Goal: Task Accomplishment & Management: Use online tool/utility

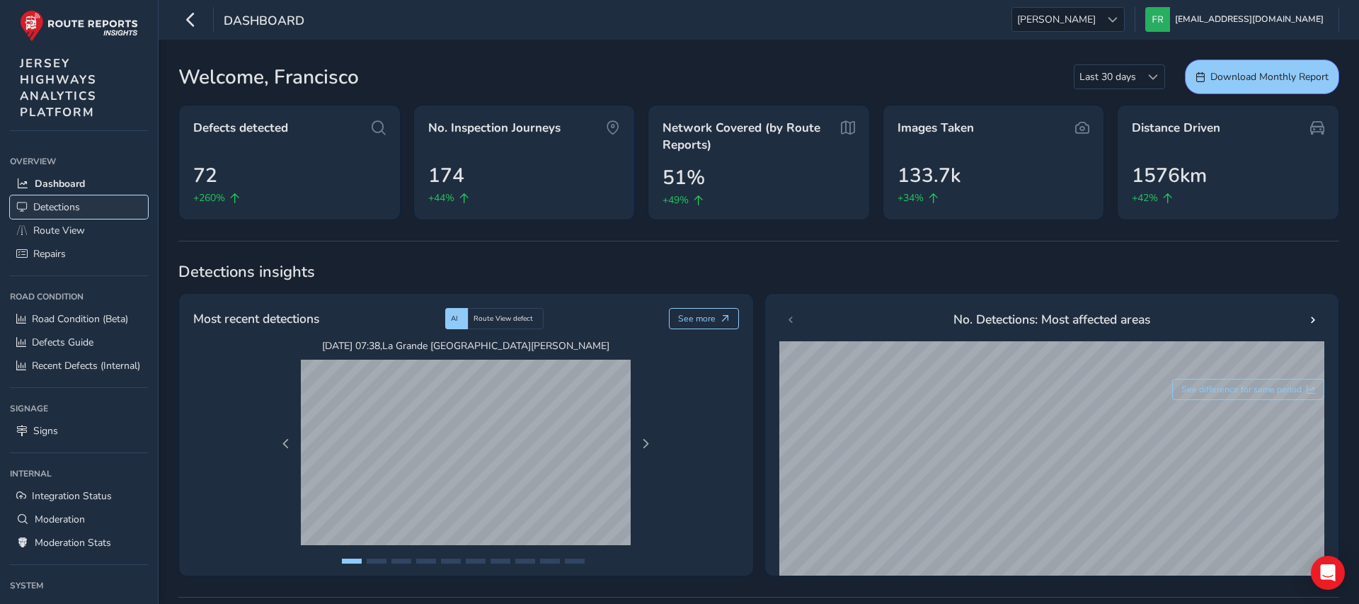
click at [82, 208] on link "Detections" at bounding box center [79, 206] width 138 height 23
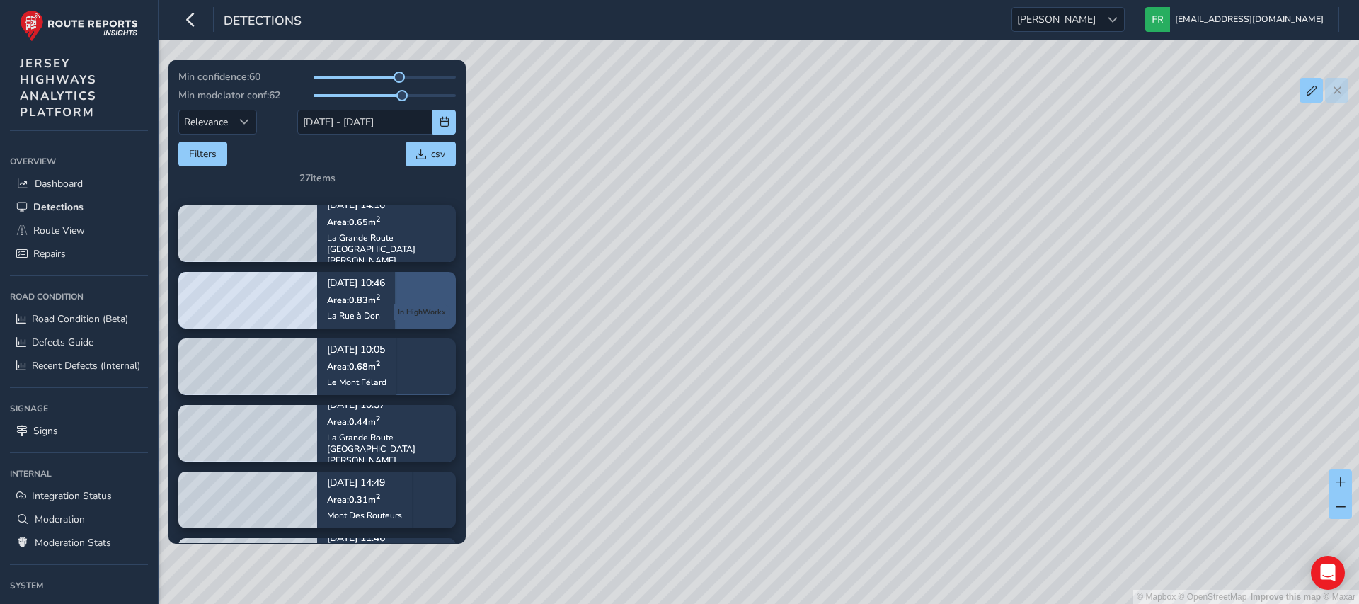
click at [442, 319] on span "In HighWorkx" at bounding box center [422, 312] width 56 height 16
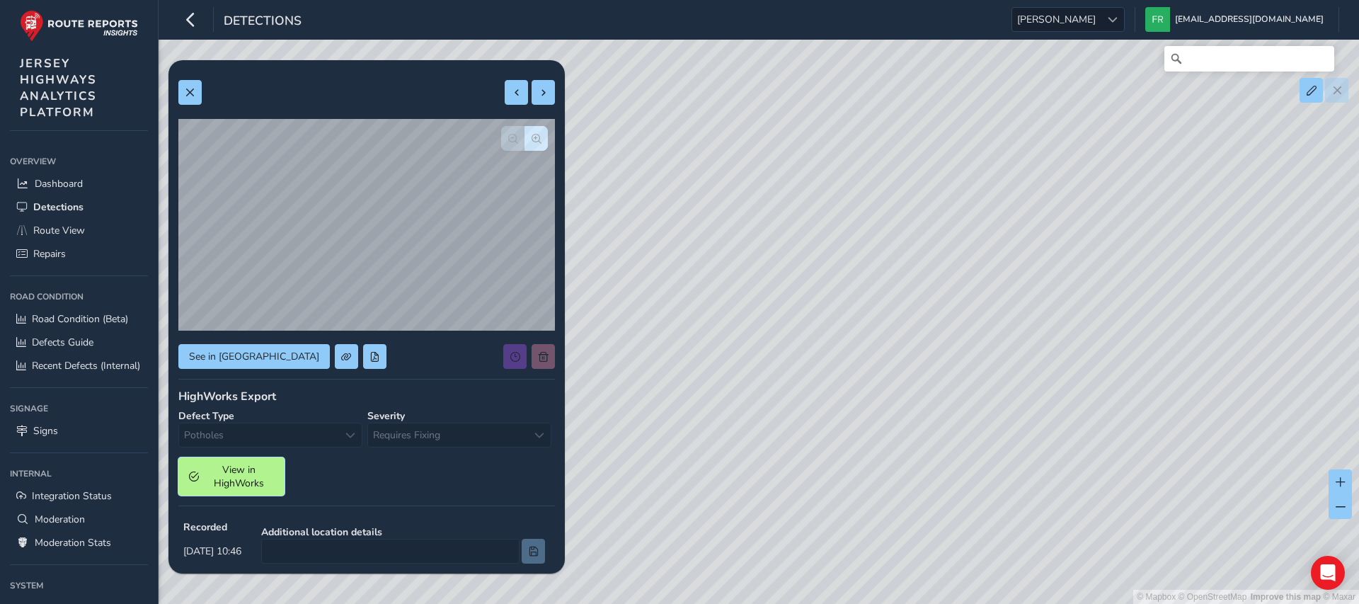
click at [235, 466] on span "View in HighWorks" at bounding box center [239, 476] width 70 height 27
click at [234, 472] on span "View in HighWorks" at bounding box center [239, 476] width 70 height 27
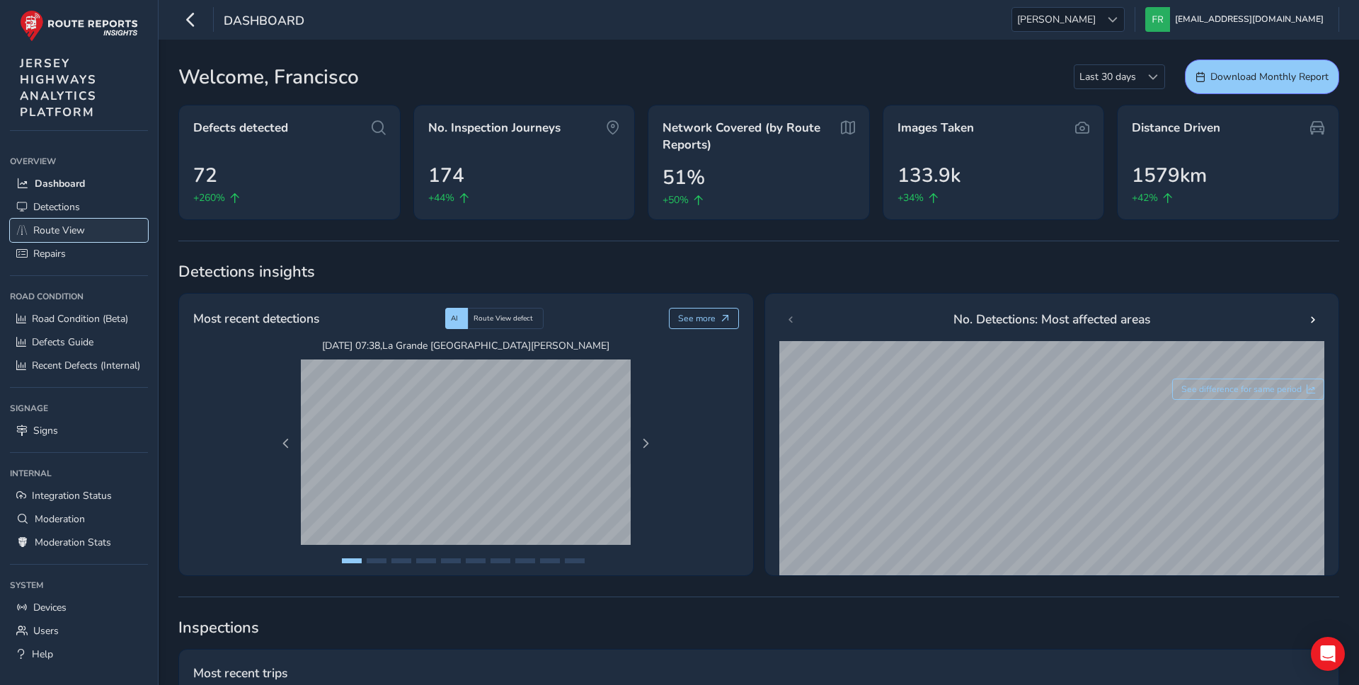
click at [52, 238] on link "Route View" at bounding box center [79, 230] width 138 height 23
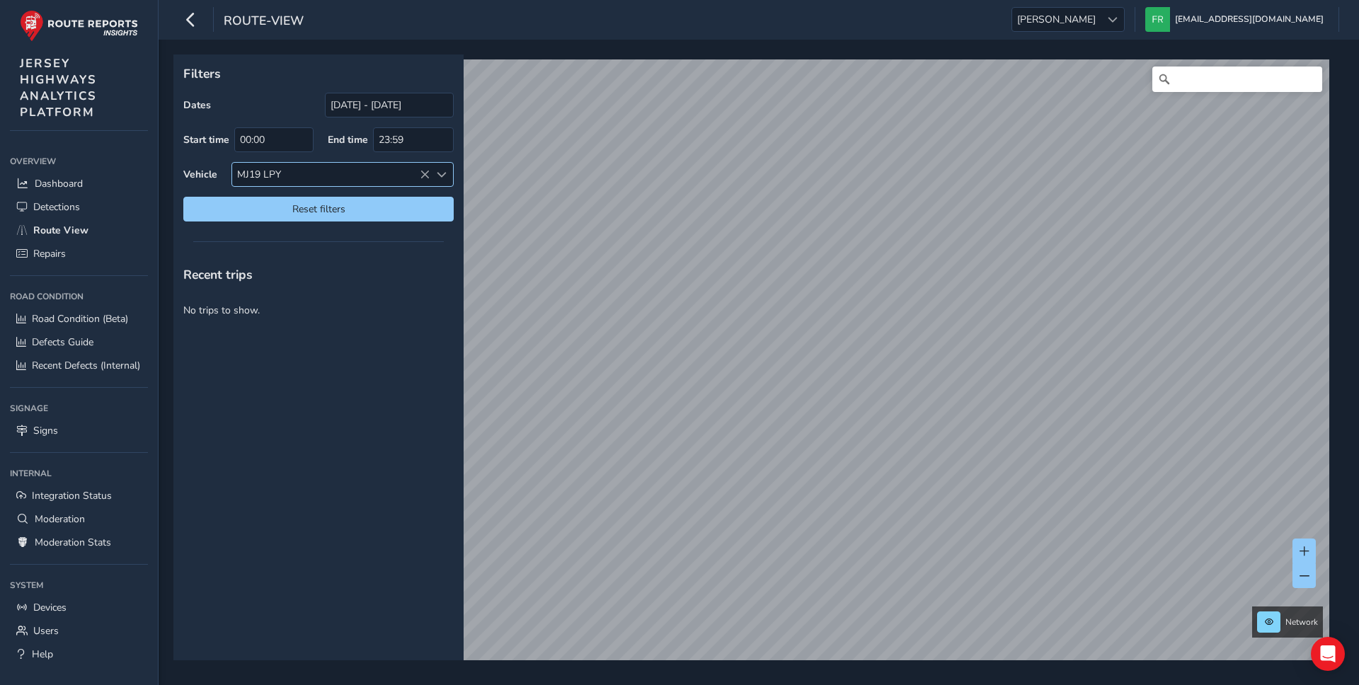
click at [428, 176] on icon at bounding box center [425, 175] width 10 height 10
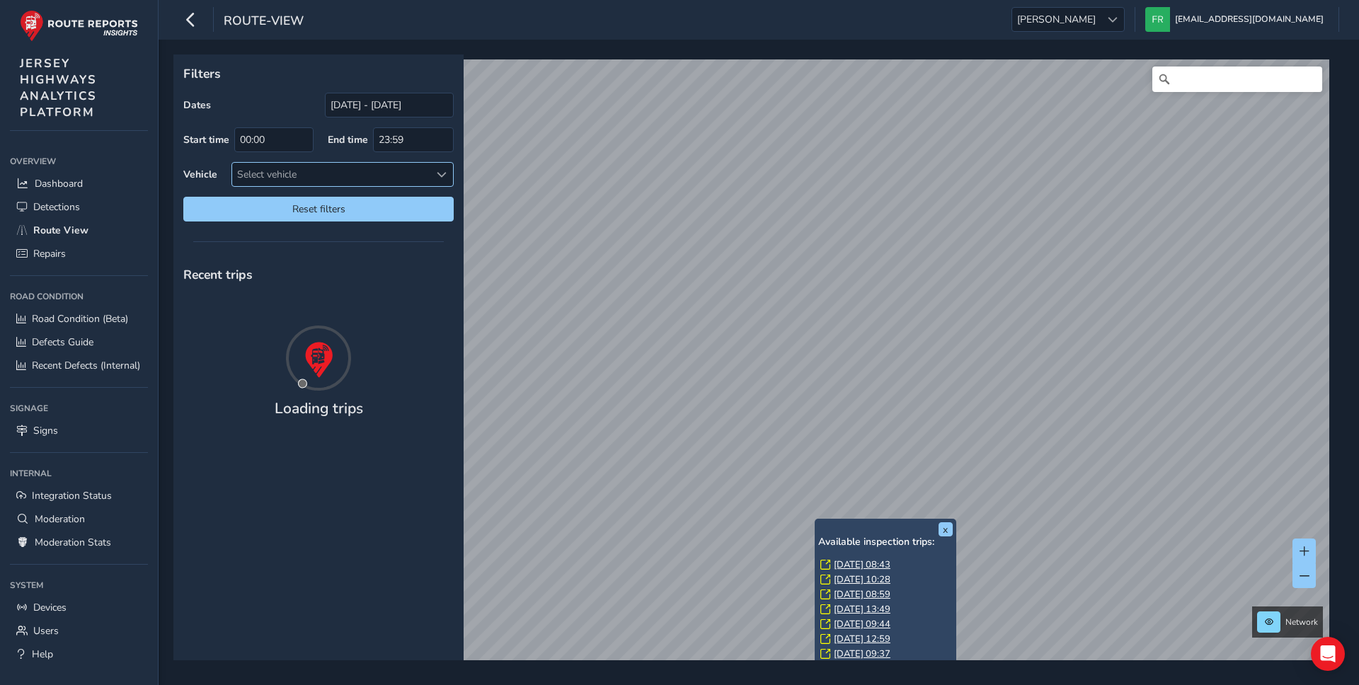
click at [839, 579] on link "[DATE] 10:28" at bounding box center [862, 579] width 57 height 13
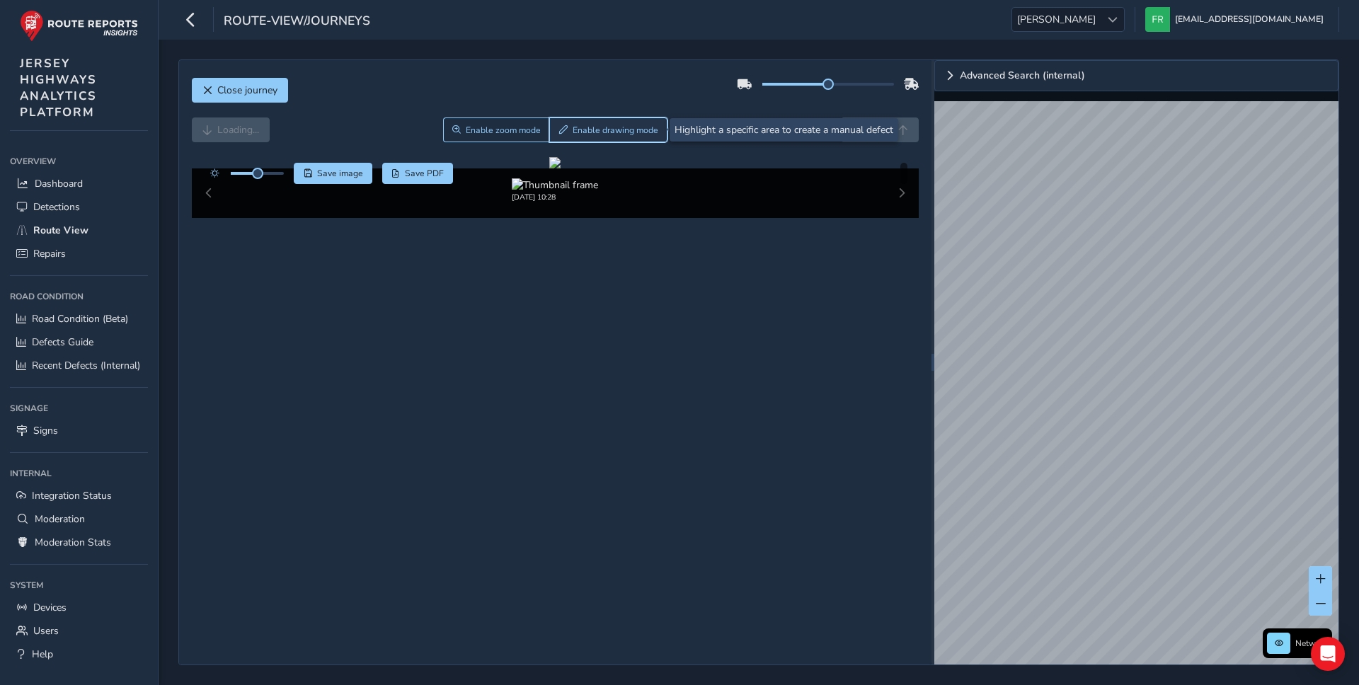
click at [628, 118] on button "Enable drawing mode" at bounding box center [608, 129] width 118 height 25
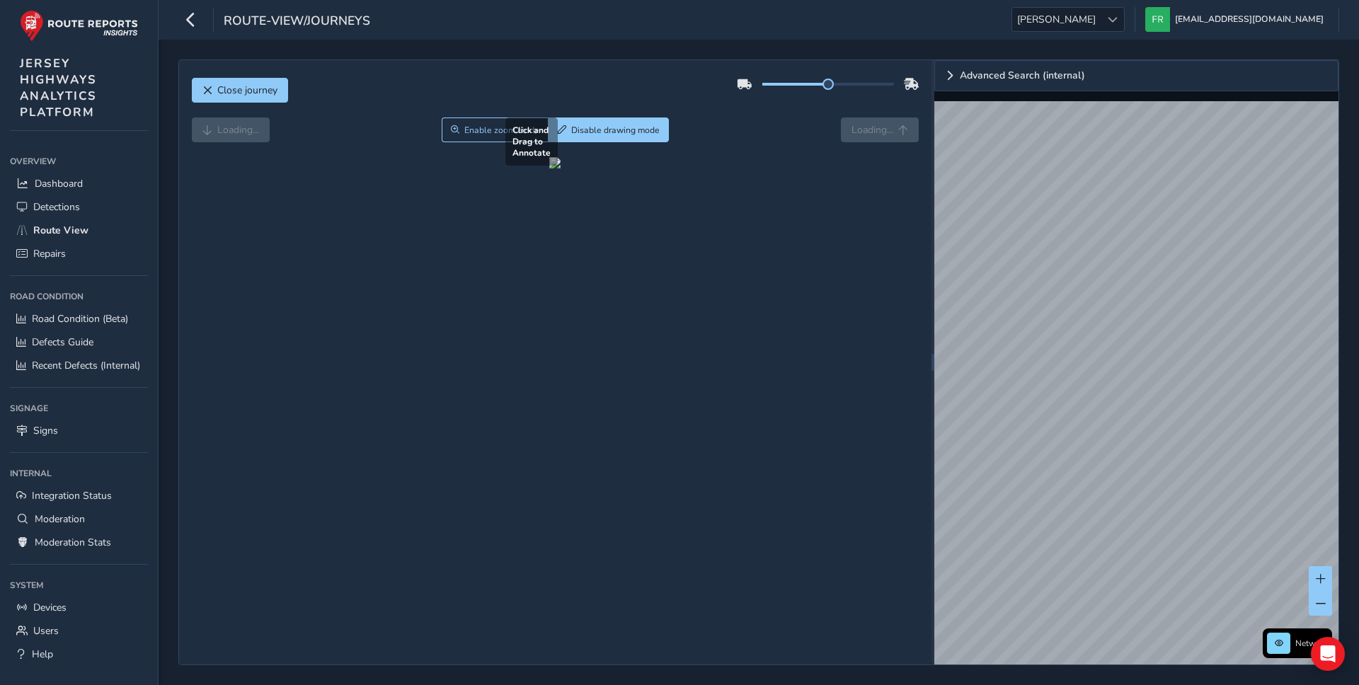
drag, startPoint x: 571, startPoint y: 341, endPoint x: 617, endPoint y: 381, distance: 61.2
click at [560, 168] on div at bounding box center [554, 162] width 11 height 11
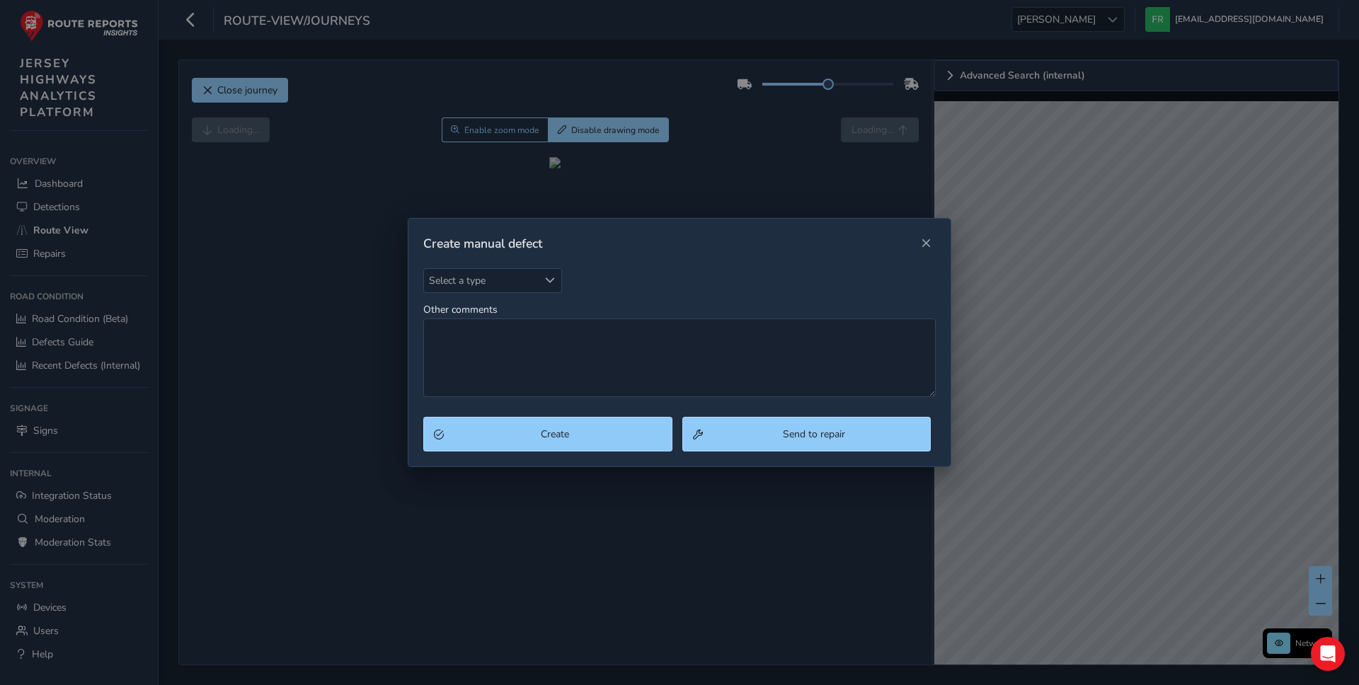
click at [512, 259] on div "Create manual defect" at bounding box center [679, 244] width 542 height 50
click at [509, 270] on span "Select a type" at bounding box center [481, 280] width 114 height 23
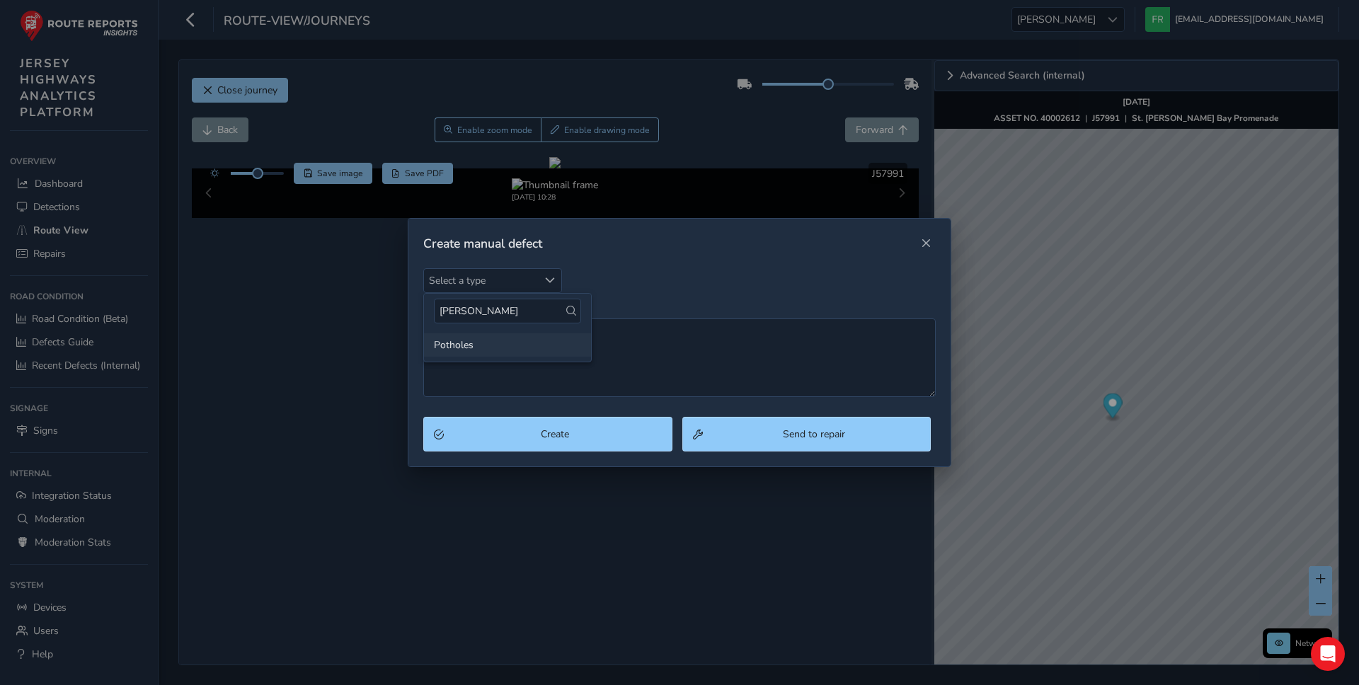
type input "poth"
click at [444, 346] on li "Potholes" at bounding box center [507, 344] width 167 height 23
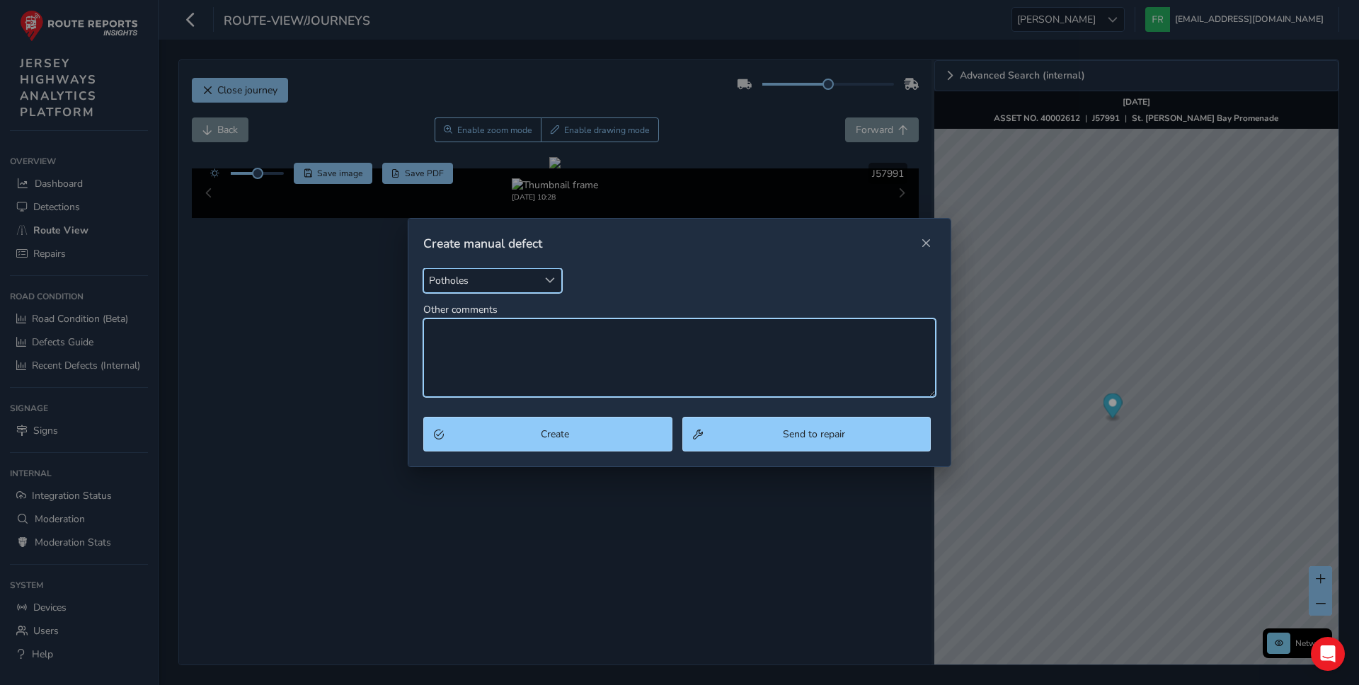
click at [480, 359] on textarea "Other comments" at bounding box center [679, 357] width 512 height 79
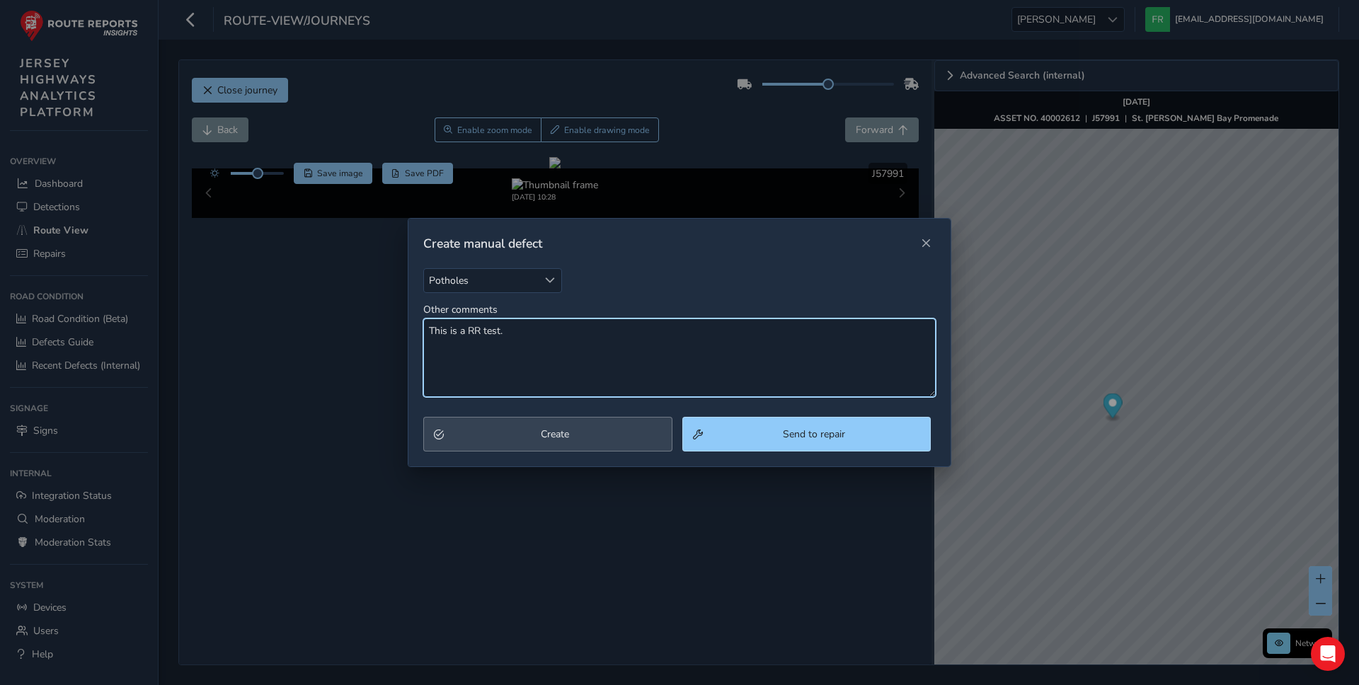
type textarea "This is a RR test."
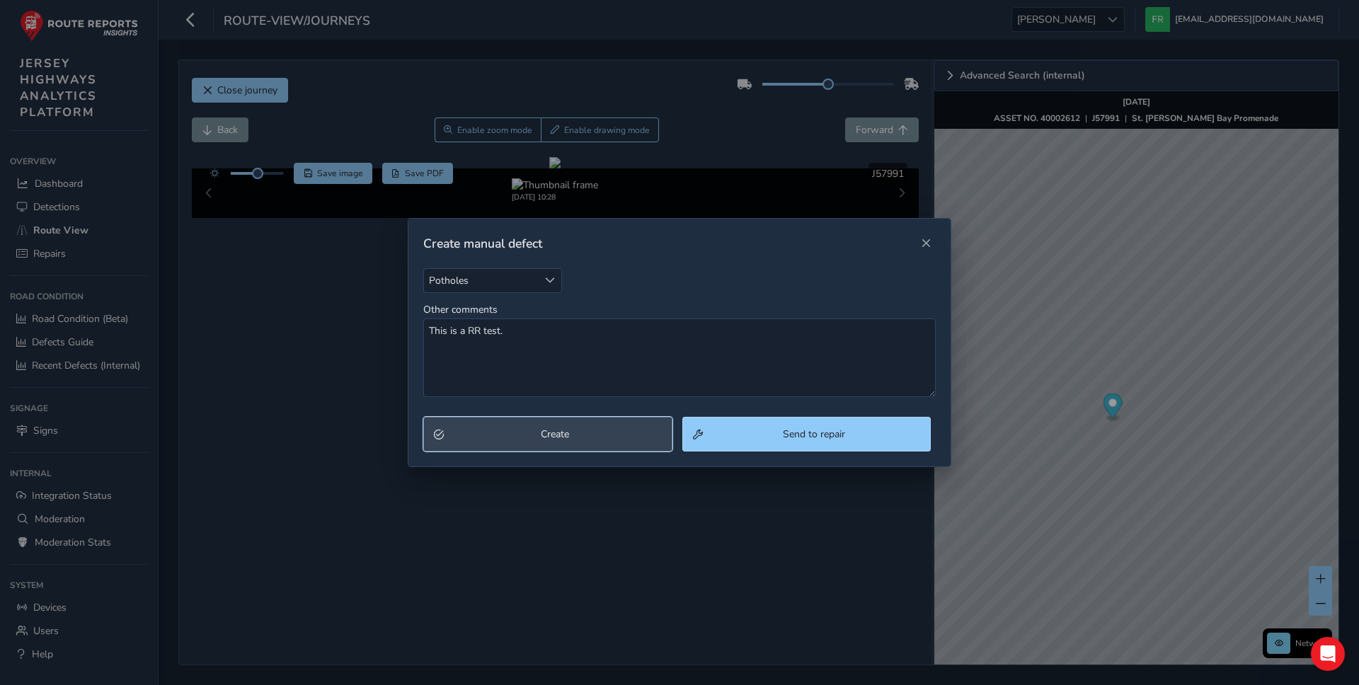
click at [565, 444] on button "Create" at bounding box center [547, 434] width 249 height 35
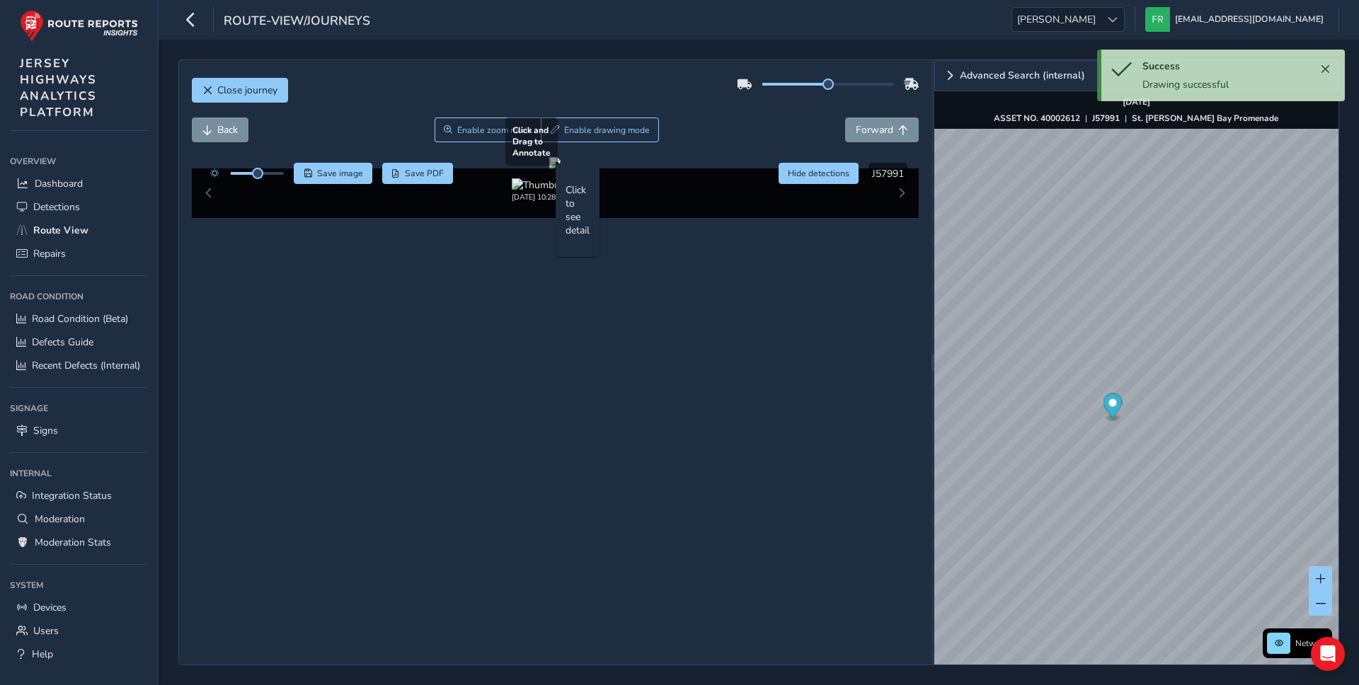
click at [560, 168] on div at bounding box center [554, 162] width 11 height 11
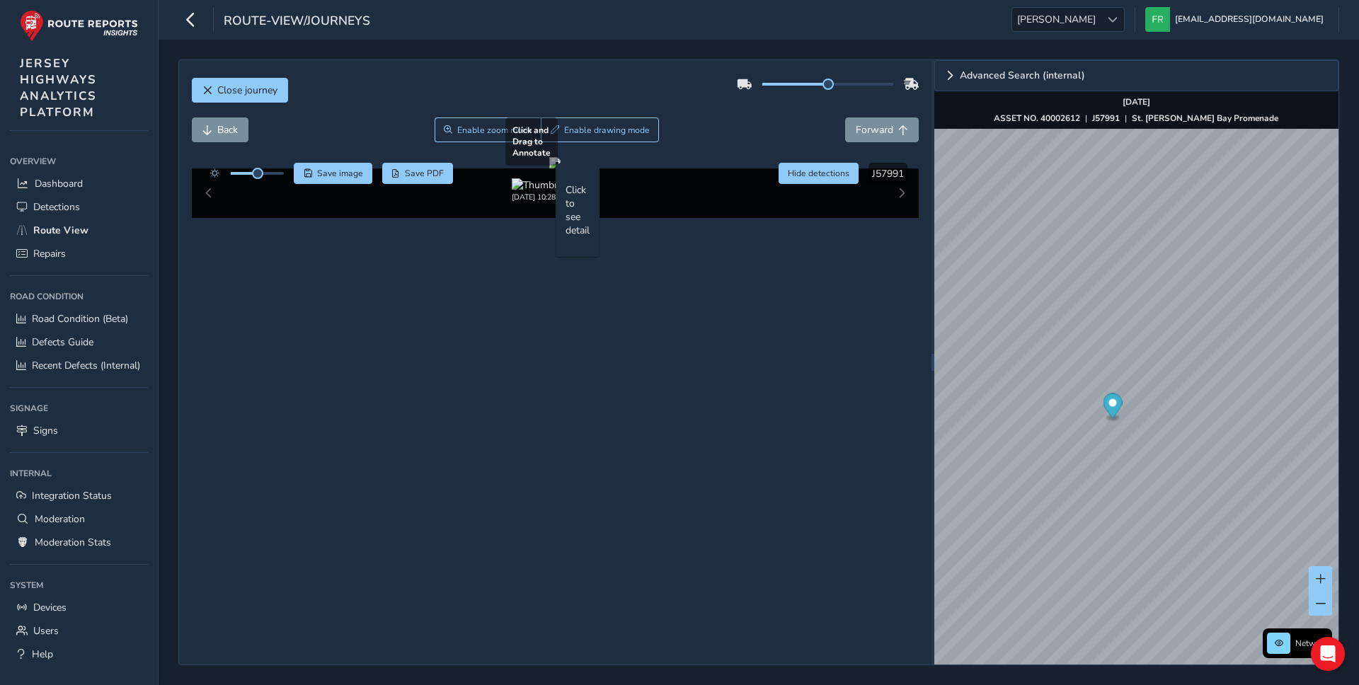
click at [560, 168] on div at bounding box center [554, 162] width 11 height 11
click at [589, 247] on div "Click to see detail" at bounding box center [577, 210] width 24 height 74
click at [585, 257] on div "Click to see detail" at bounding box center [577, 209] width 44 height 93
click at [560, 168] on div at bounding box center [554, 162] width 11 height 11
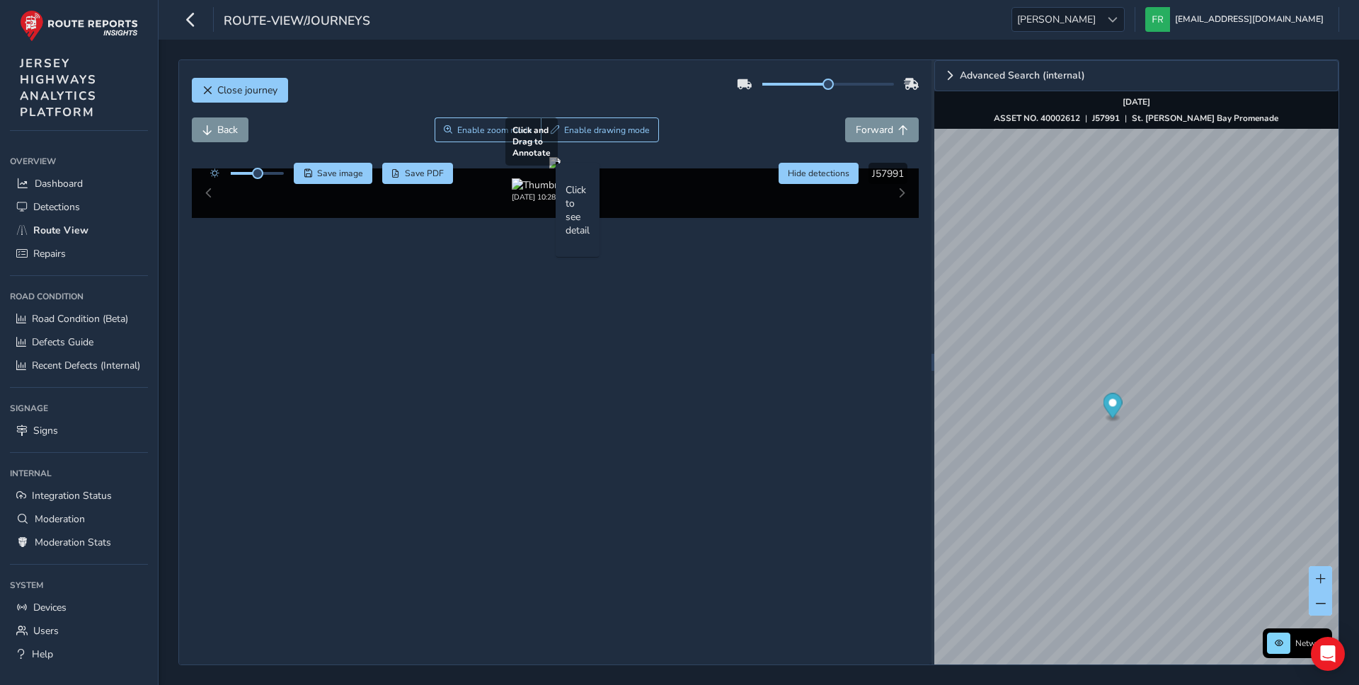
click at [560, 168] on div at bounding box center [554, 162] width 11 height 11
click at [589, 247] on div "Click to see detail" at bounding box center [577, 210] width 24 height 74
click at [541, 192] on img at bounding box center [555, 184] width 86 height 13
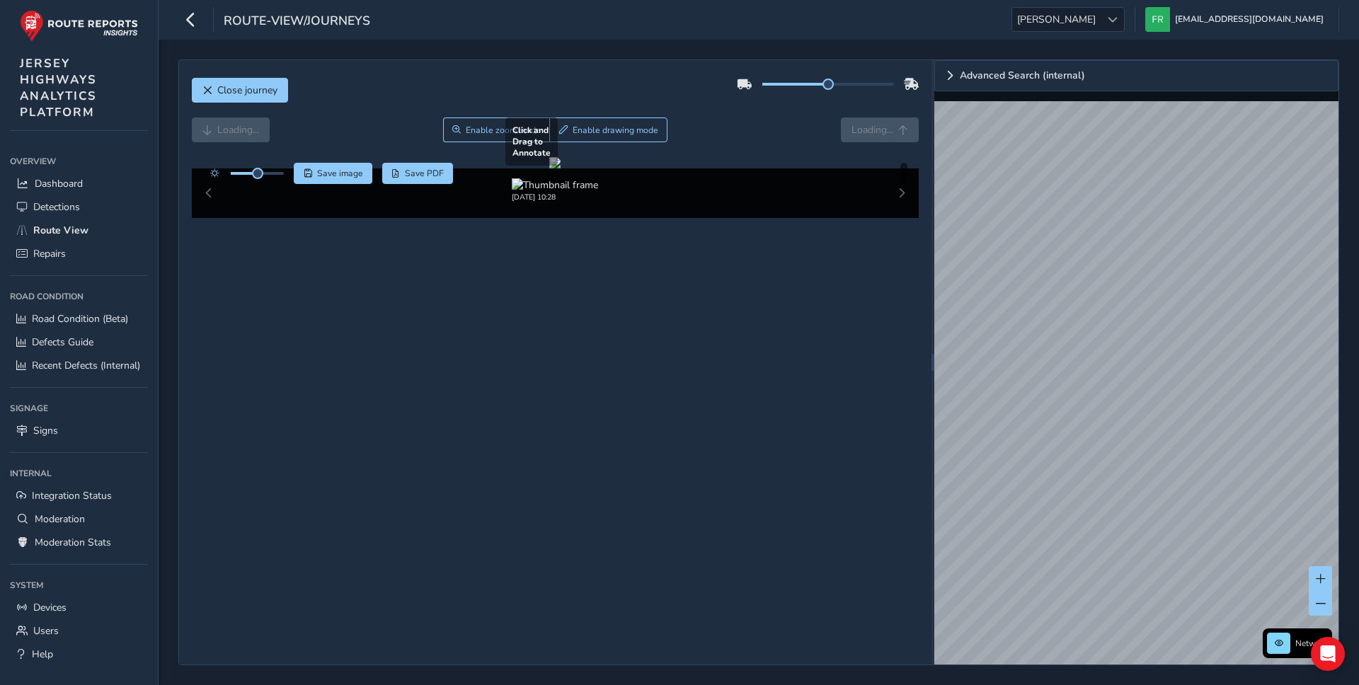
click at [549, 168] on div at bounding box center [554, 162] width 11 height 11
click at [560, 168] on div at bounding box center [554, 162] width 11 height 11
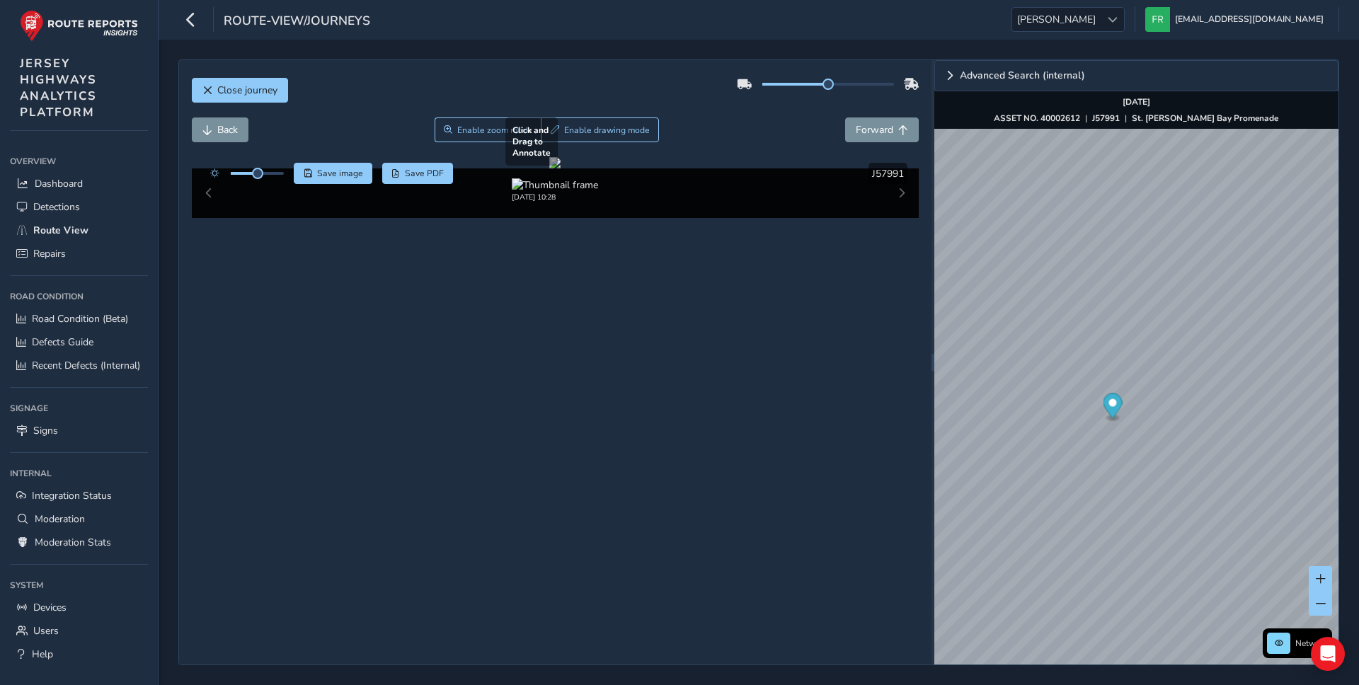
click at [560, 168] on div at bounding box center [554, 162] width 11 height 11
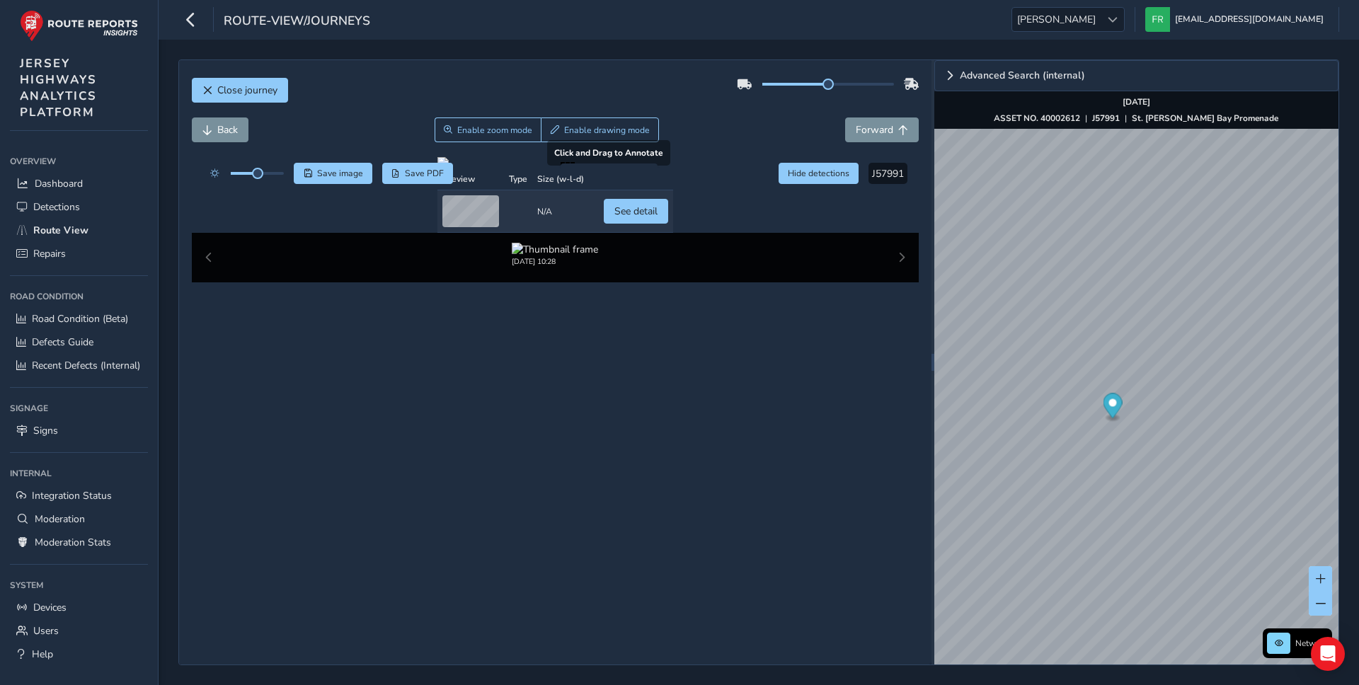
click at [596, 168] on div at bounding box center [555, 162] width 236 height 11
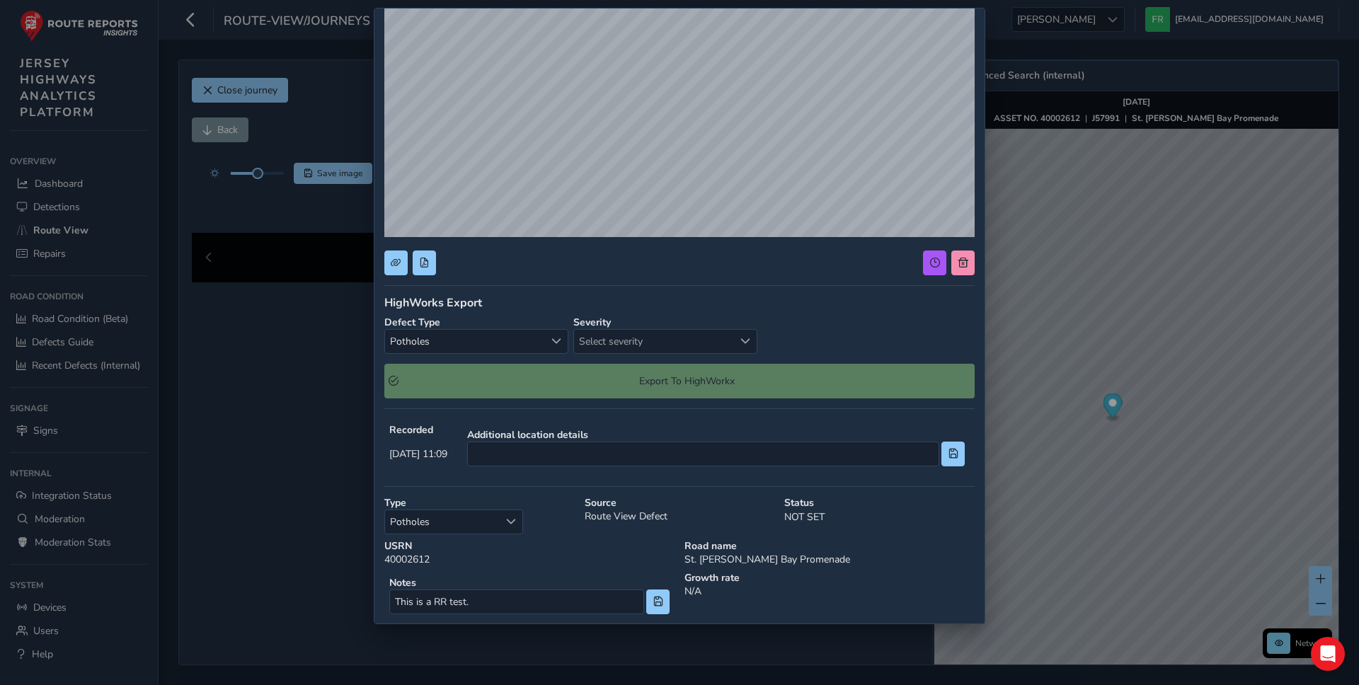
scroll to position [164, 0]
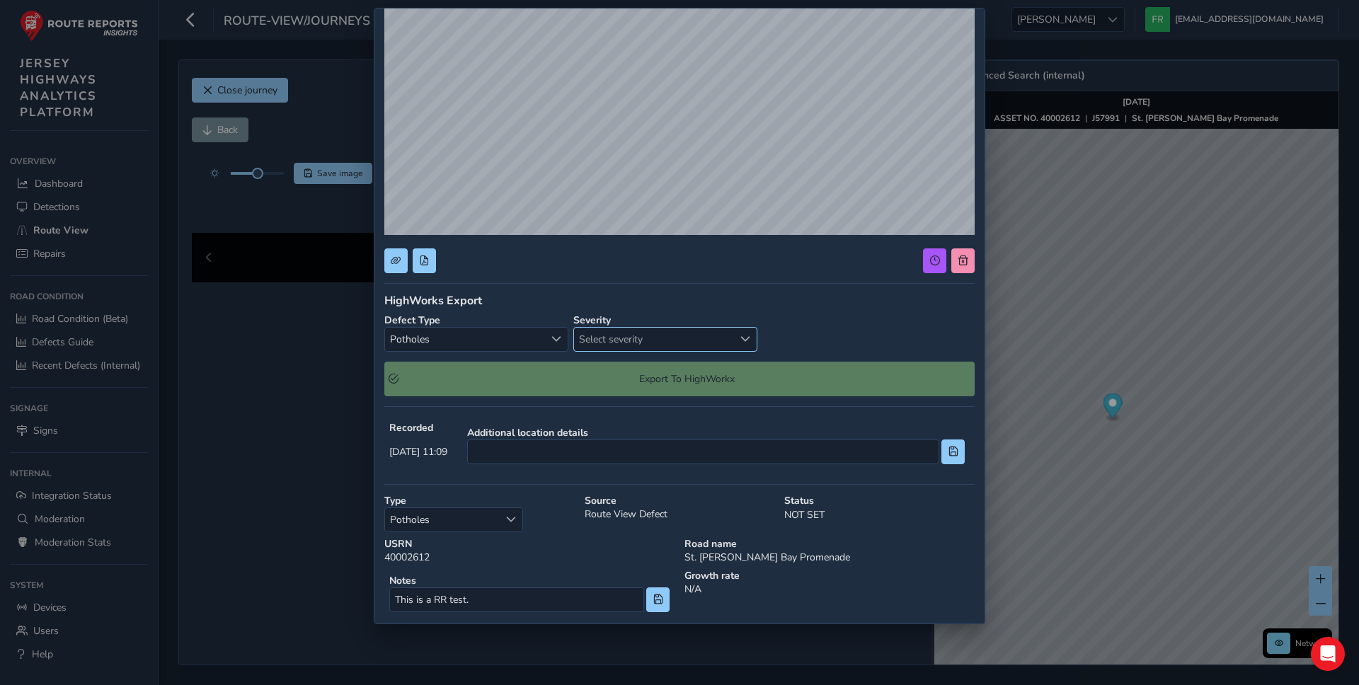
click at [640, 334] on span "Select severity" at bounding box center [653, 339] width 159 height 23
click at [627, 391] on li "Urgent" at bounding box center [665, 392] width 183 height 23
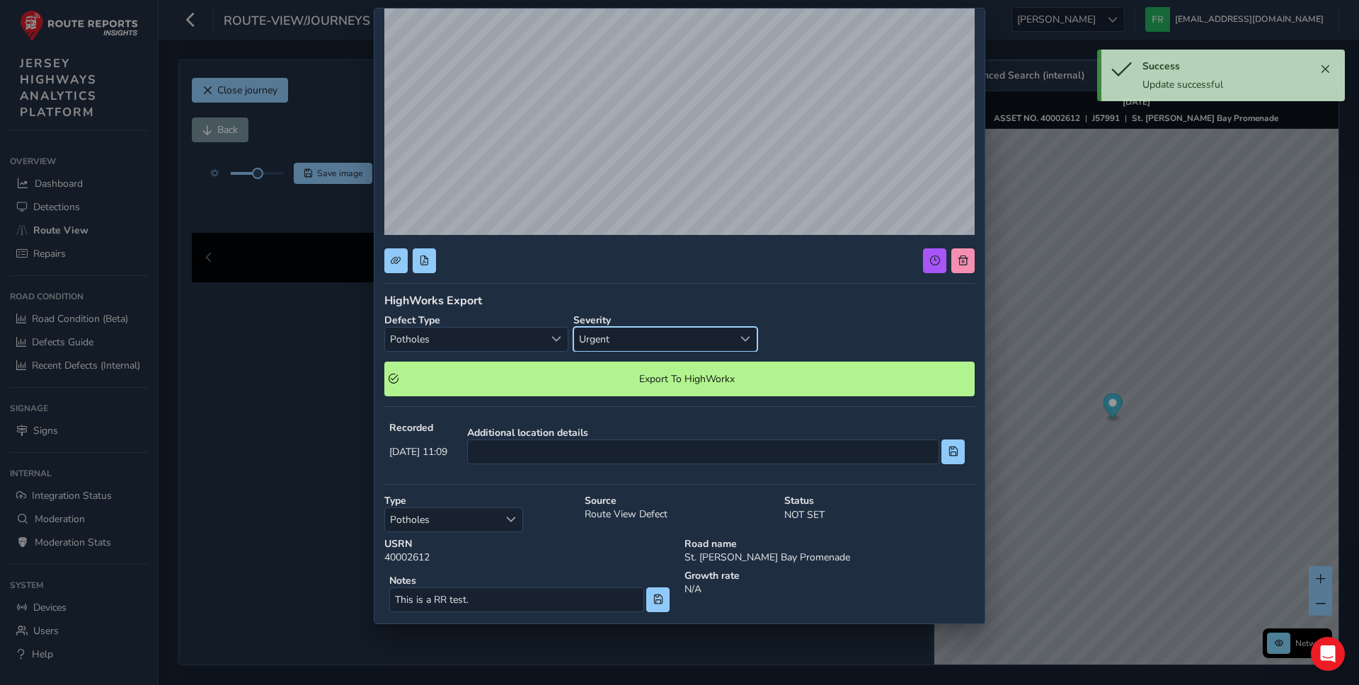
scroll to position [307, 0]
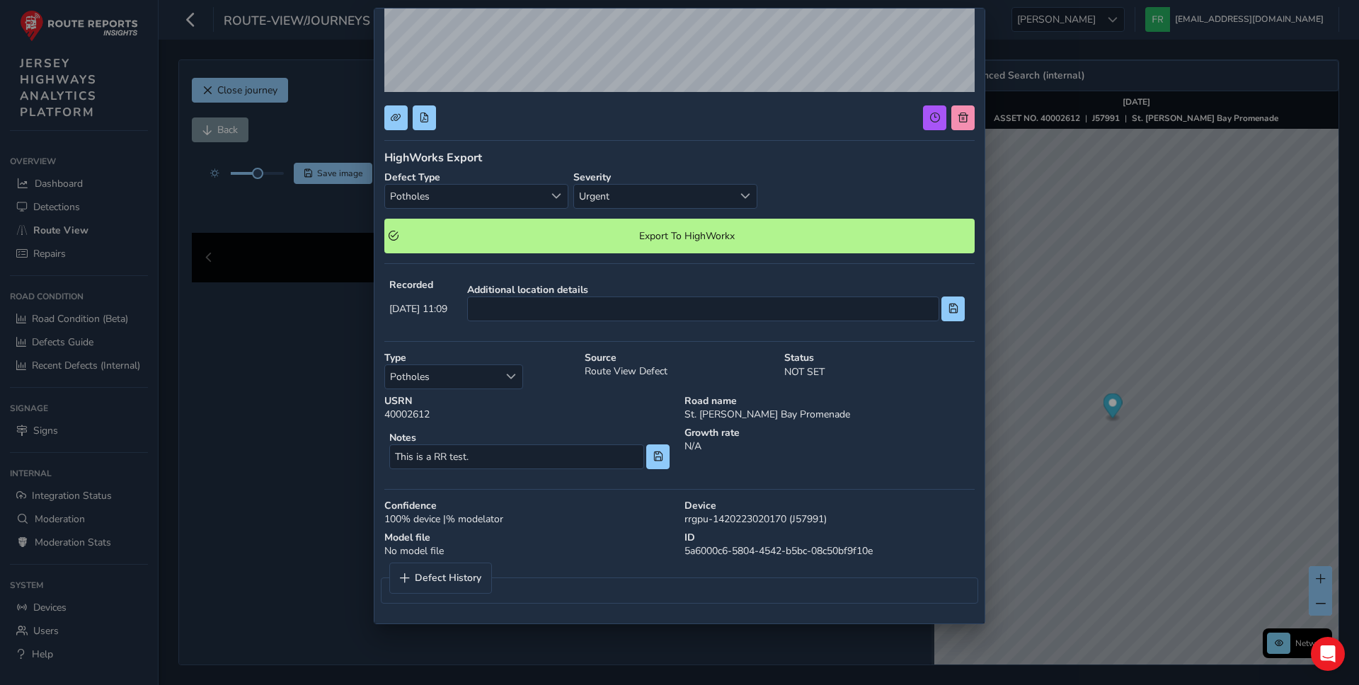
drag, startPoint x: 687, startPoint y: 551, endPoint x: 883, endPoint y: 551, distance: 196.0
click at [883, 551] on div "ID 5a6000c6-5804-4542-b5bc-08c50bf9f10e" at bounding box center [829, 544] width 300 height 37
click at [879, 551] on div "ID 5a6000c6-5804-4542-b5bc-08c50bf9f10e" at bounding box center [829, 544] width 300 height 37
click at [746, 235] on span "Export To HighWorkx" at bounding box center [686, 235] width 567 height 13
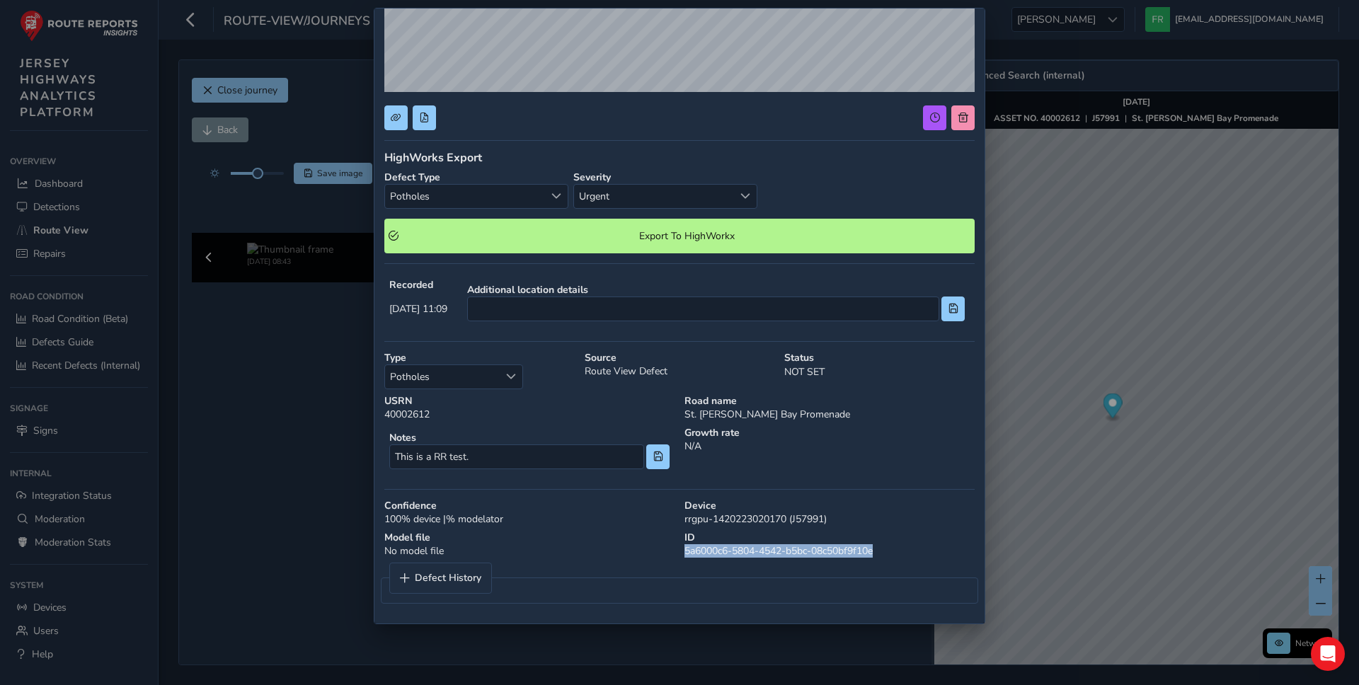
drag, startPoint x: 685, startPoint y: 554, endPoint x: 903, endPoint y: 553, distance: 218.0
click at [903, 553] on div "ID 5a6000c6-5804-4542-b5bc-08c50bf9f10e" at bounding box center [829, 544] width 300 height 37
copy div "5a6000c6-5804-4542-b5bc-08c50bf9f10e"
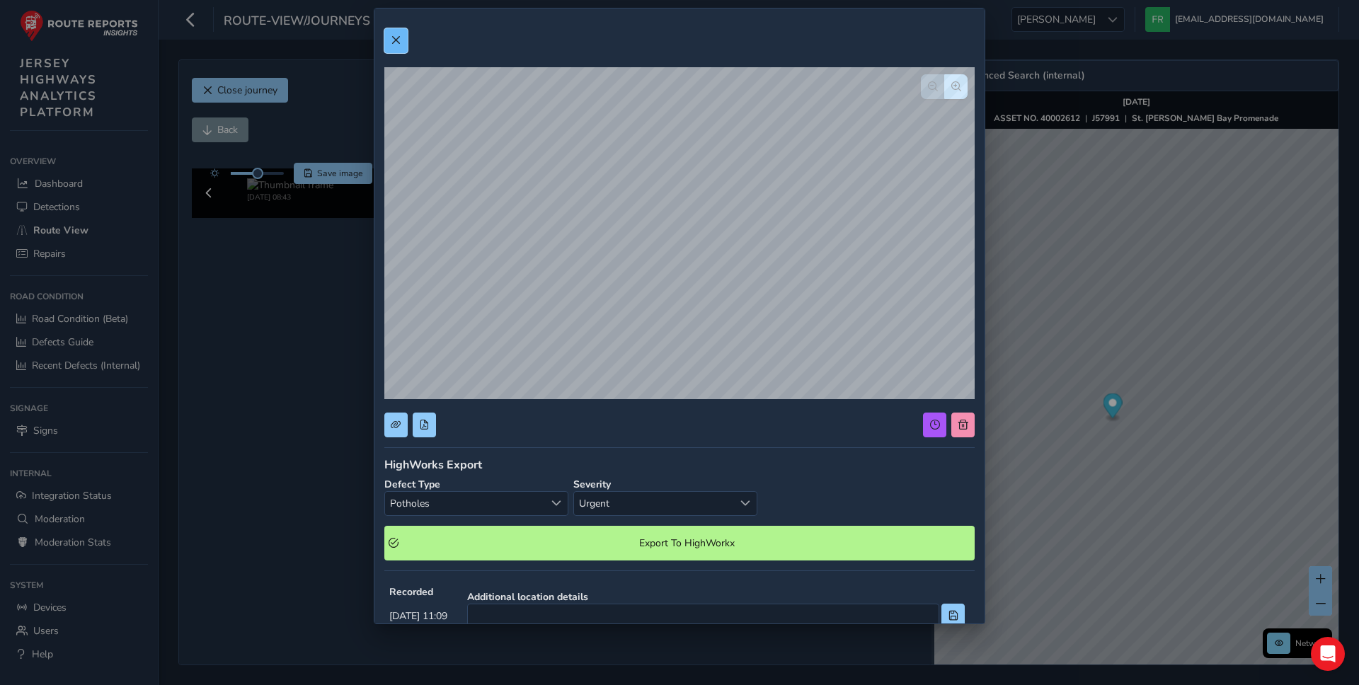
click at [388, 28] on button at bounding box center [395, 40] width 23 height 25
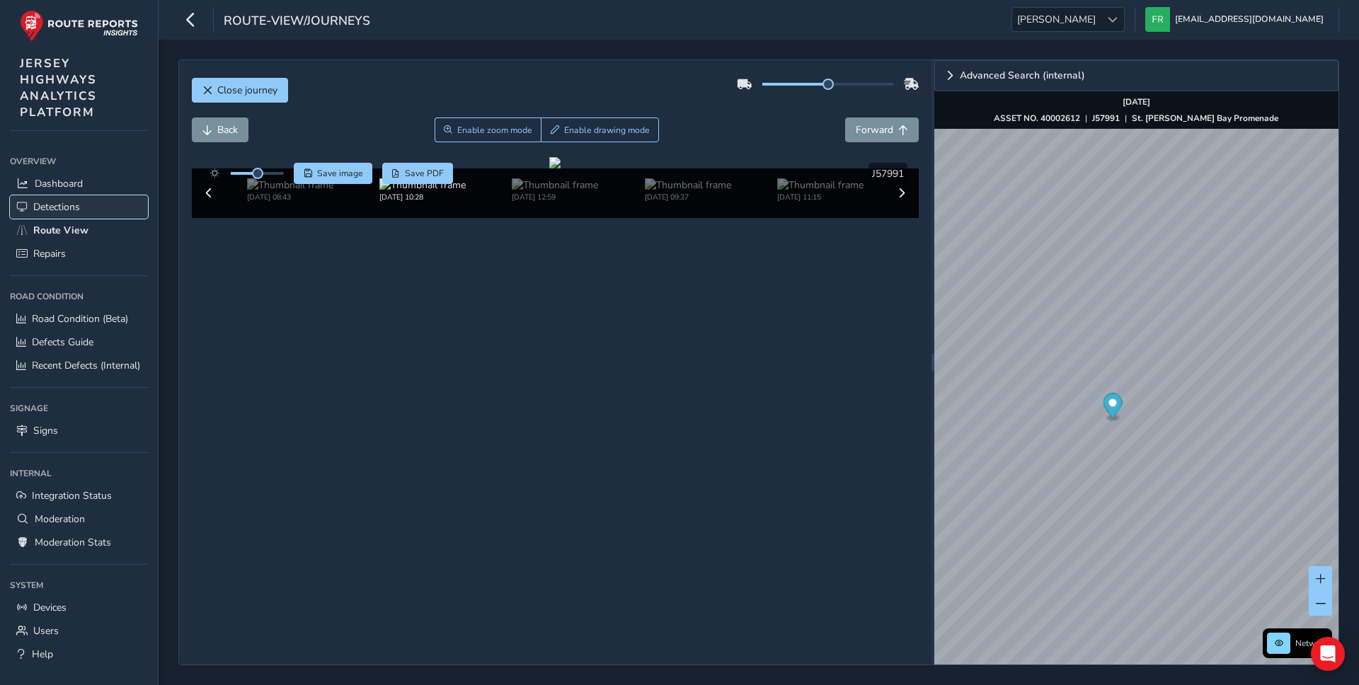
click at [36, 207] on span "Detections" at bounding box center [56, 206] width 47 height 13
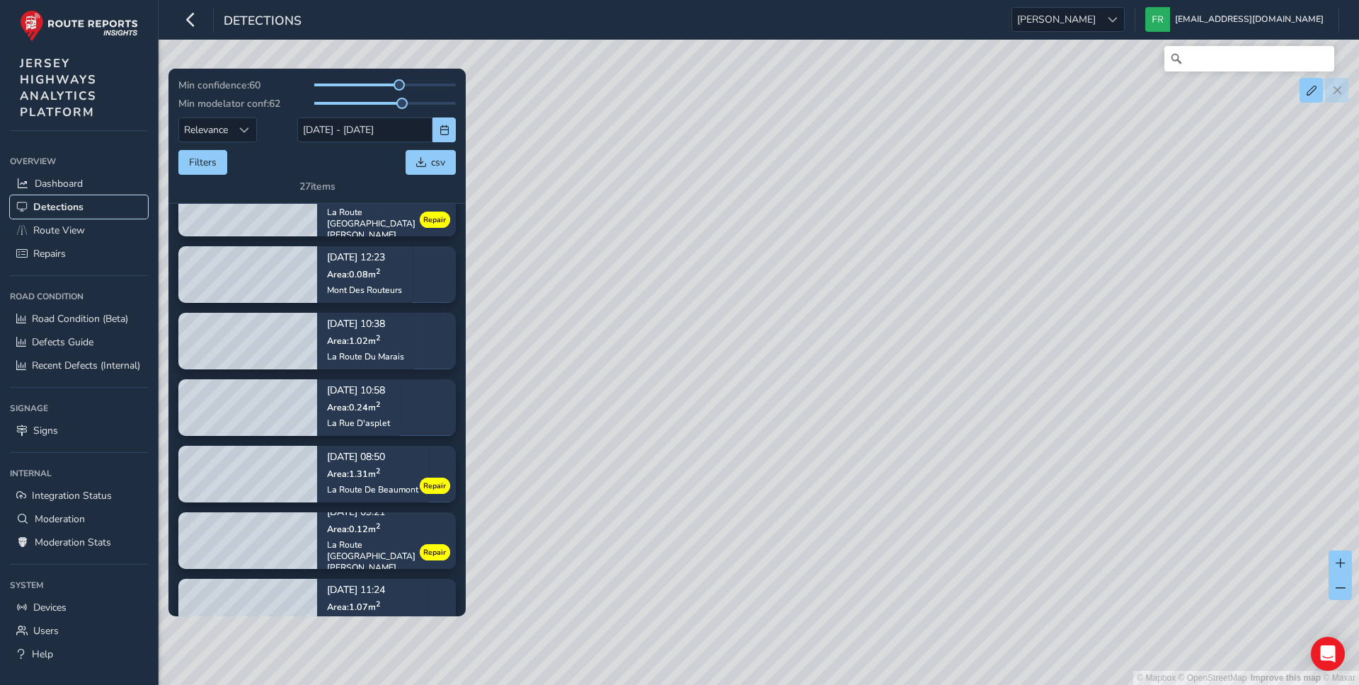
scroll to position [1225, 0]
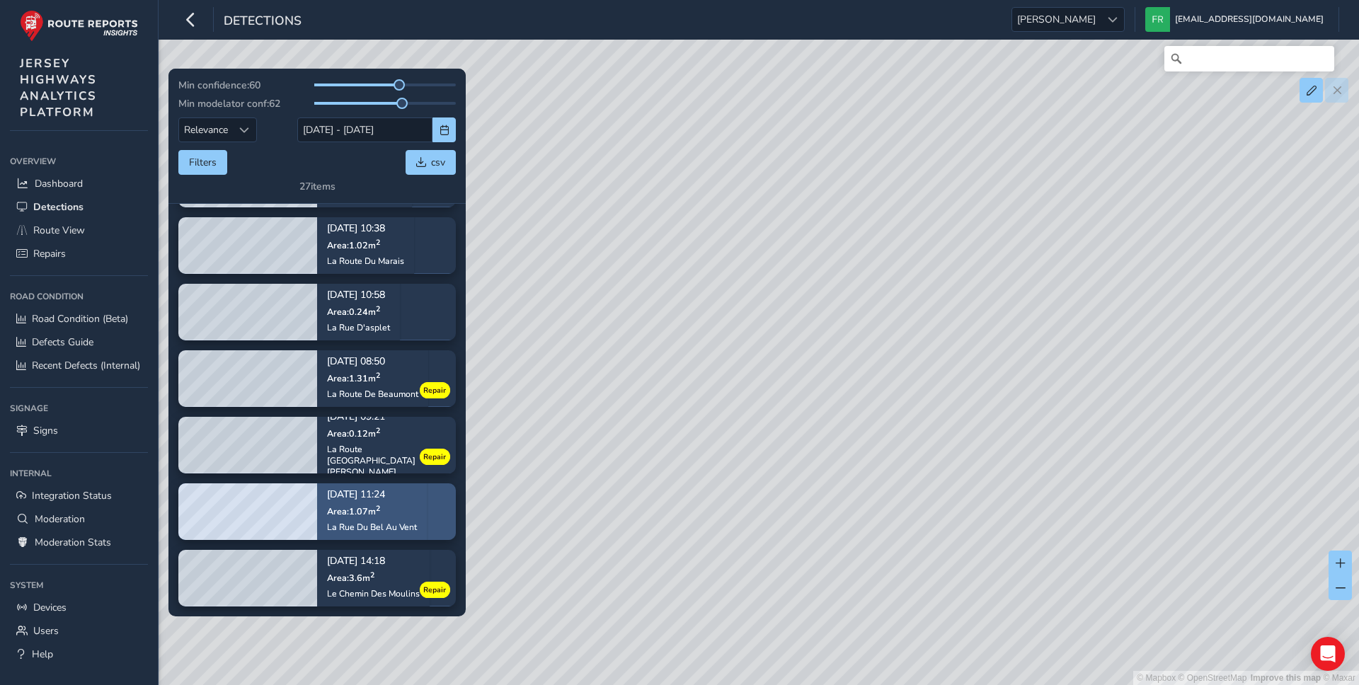
click at [384, 531] on div "La Rue Du Bel Au Vent" at bounding box center [372, 526] width 90 height 11
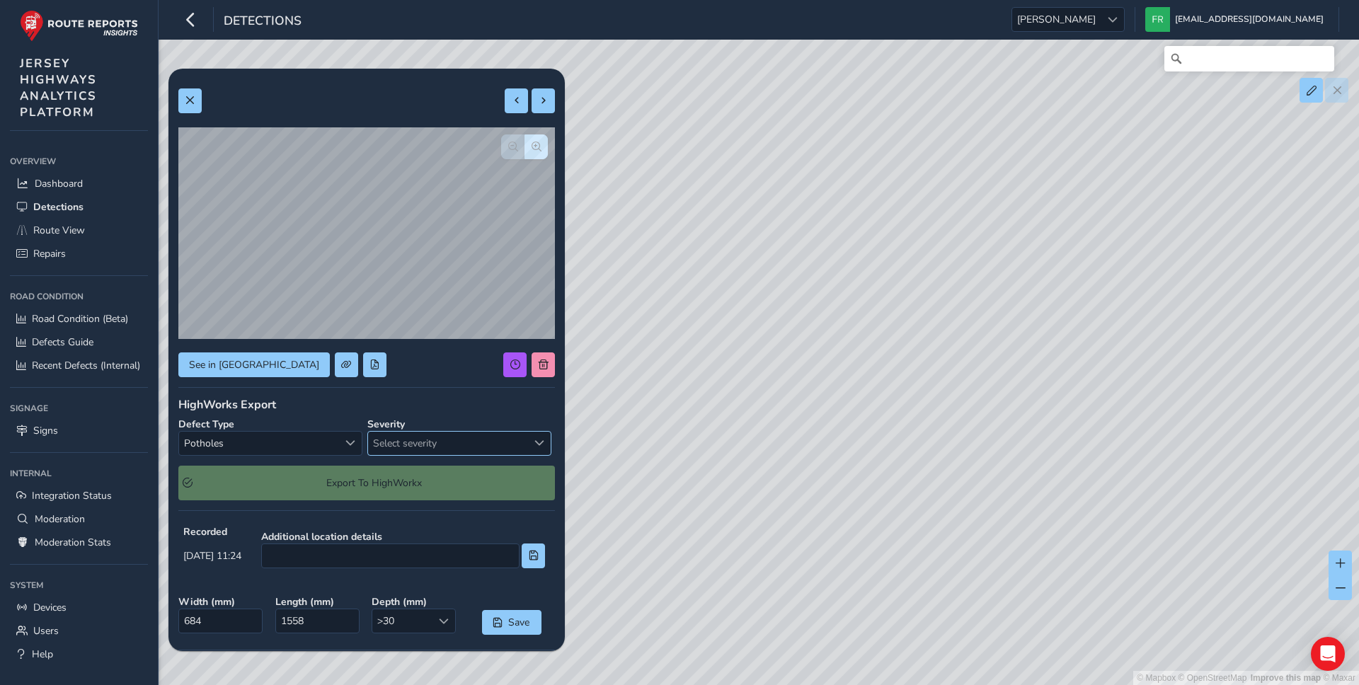
click at [442, 440] on span "Select severity" at bounding box center [447, 443] width 159 height 23
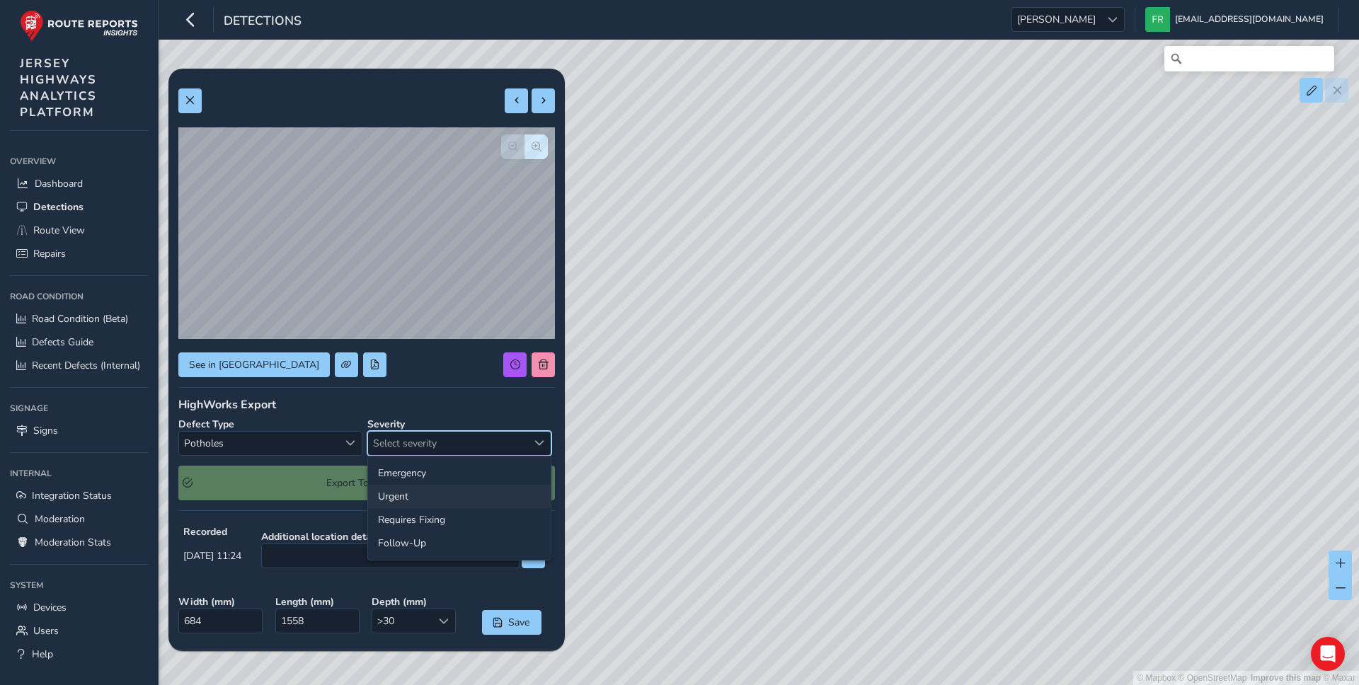
click at [421, 493] on li "Urgent" at bounding box center [459, 496] width 183 height 23
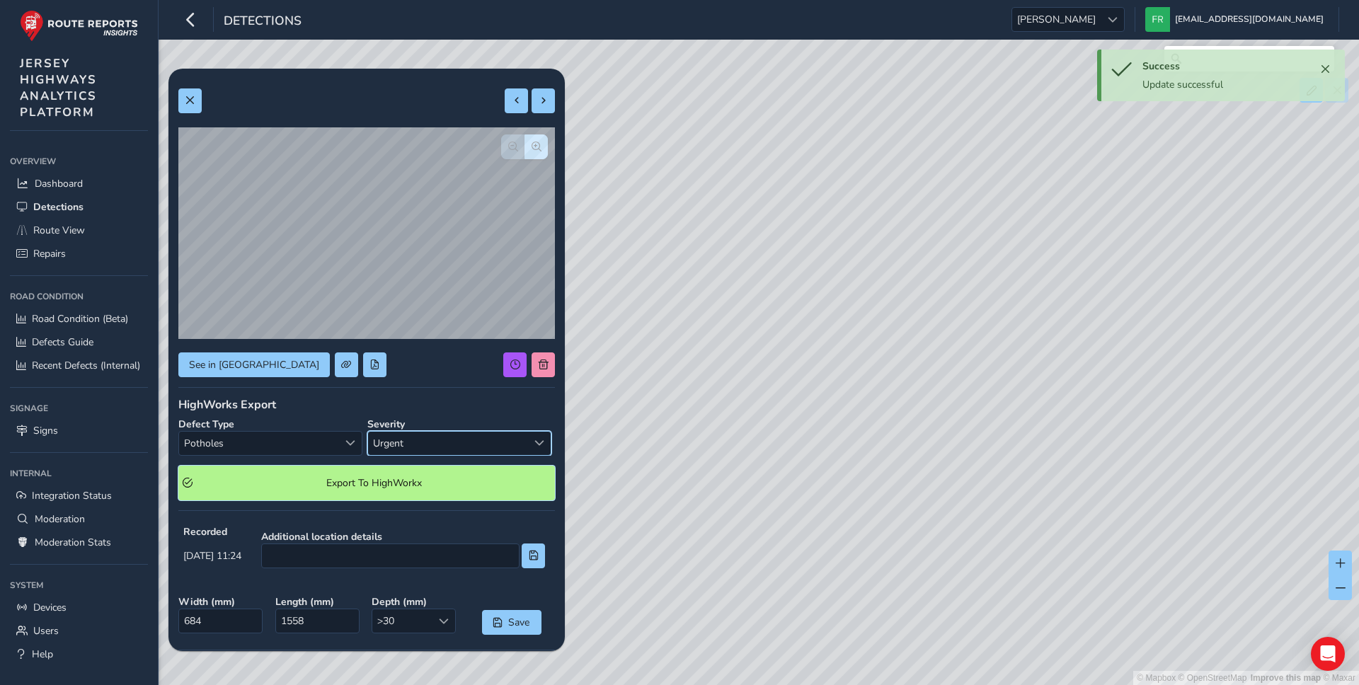
click at [418, 480] on span "Export To HighWorkx" at bounding box center [373, 482] width 353 height 13
